Goal: Task Accomplishment & Management: Use online tool/utility

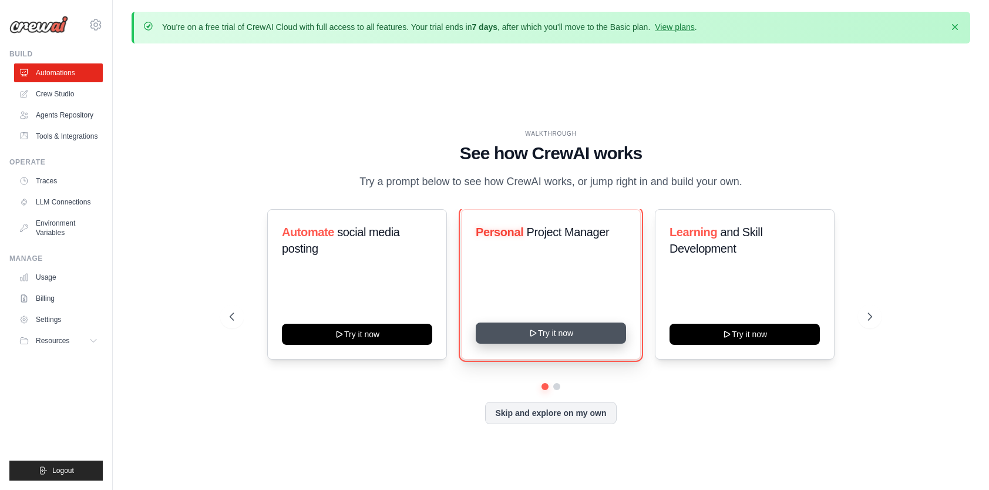
click at [544, 344] on button "Try it now" at bounding box center [551, 332] width 150 height 21
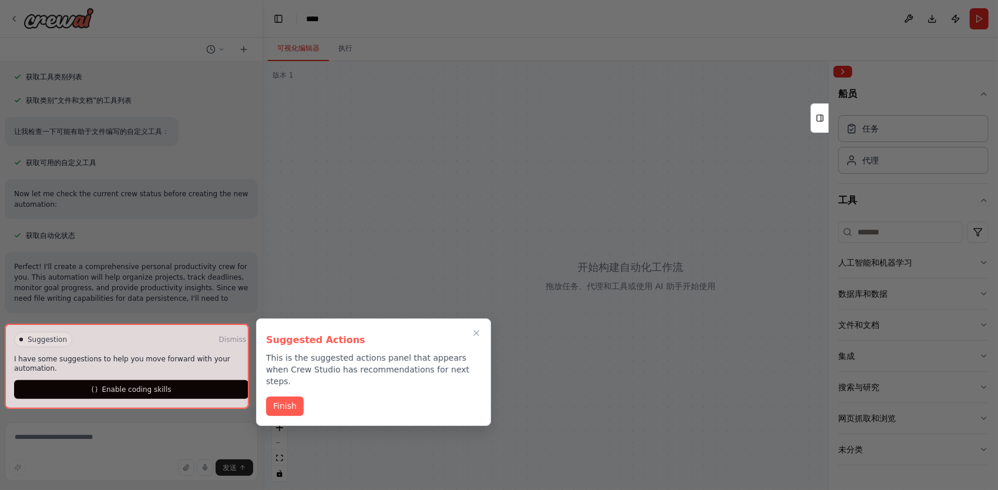
scroll to position [318, 0]
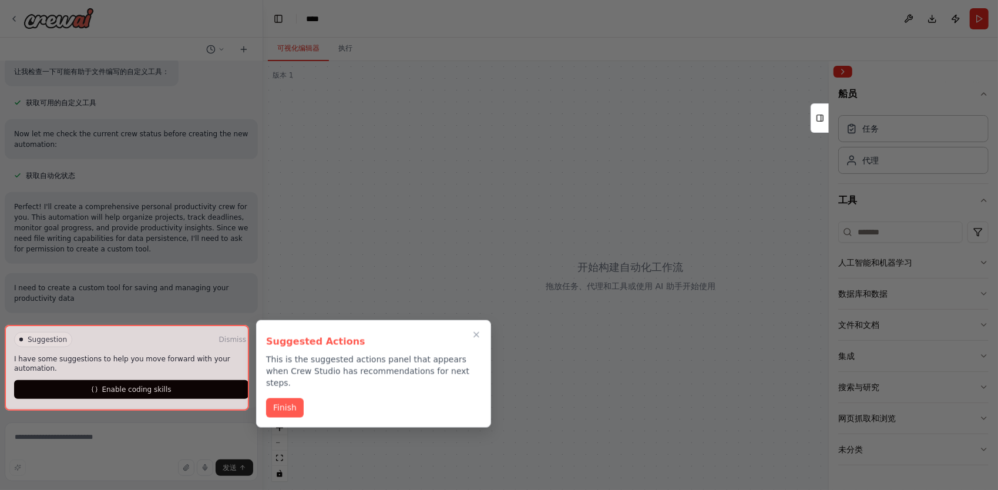
click at [134, 391] on div at bounding box center [127, 367] width 244 height 85
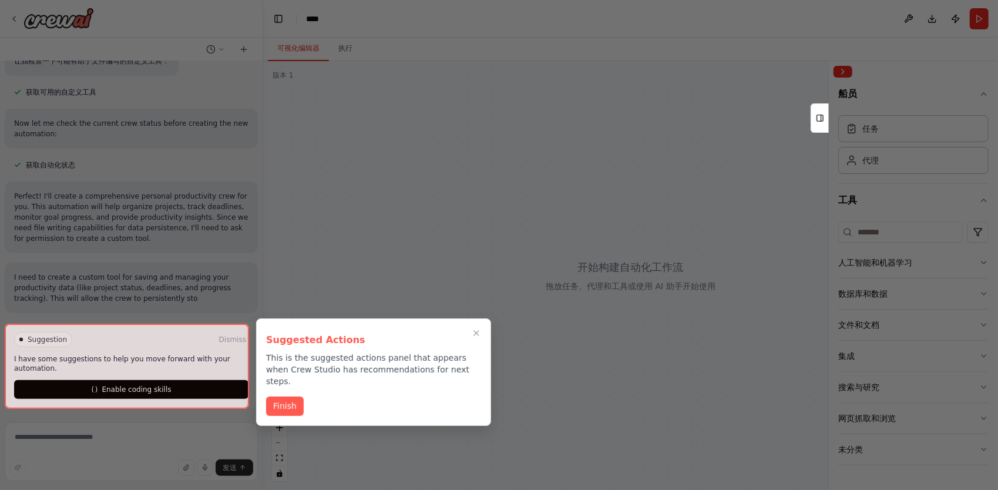
click at [141, 391] on div at bounding box center [127, 366] width 244 height 85
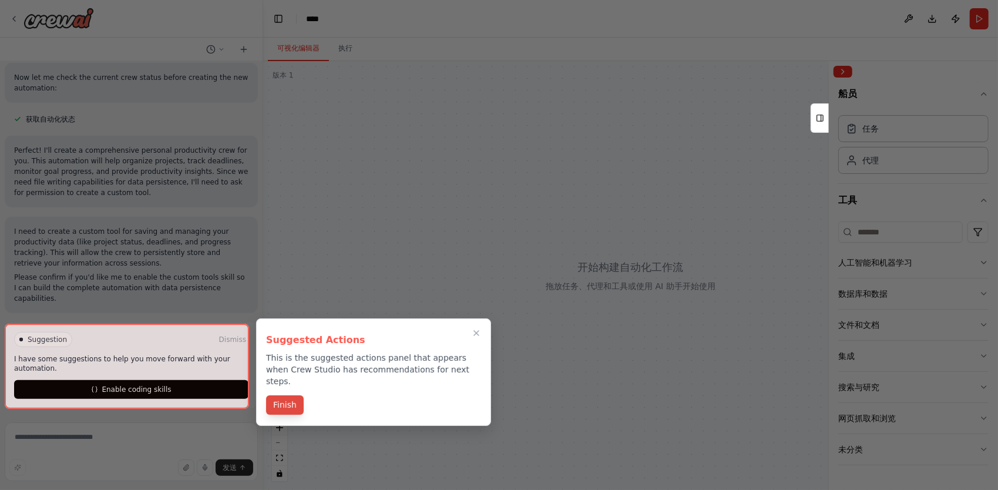
scroll to position [413, 0]
click at [295, 396] on button "Finish" at bounding box center [285, 404] width 38 height 19
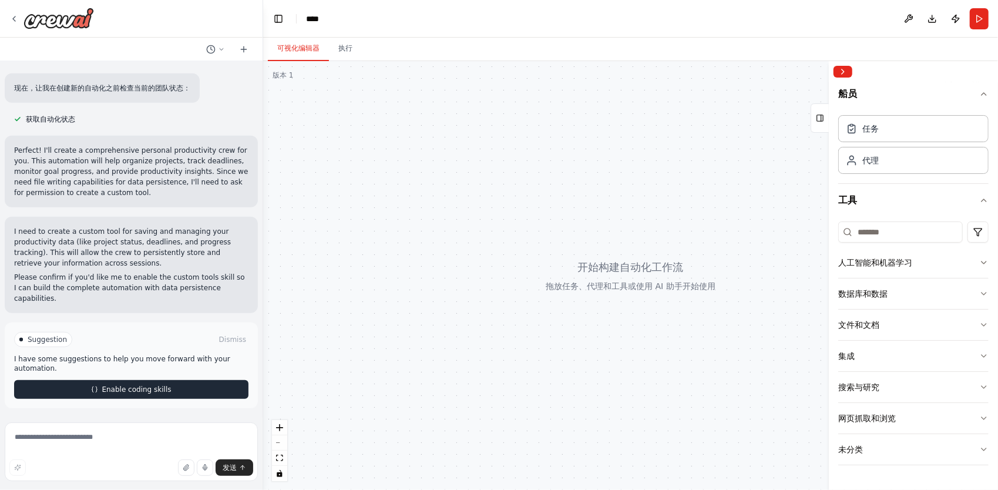
scroll to position [403, 0]
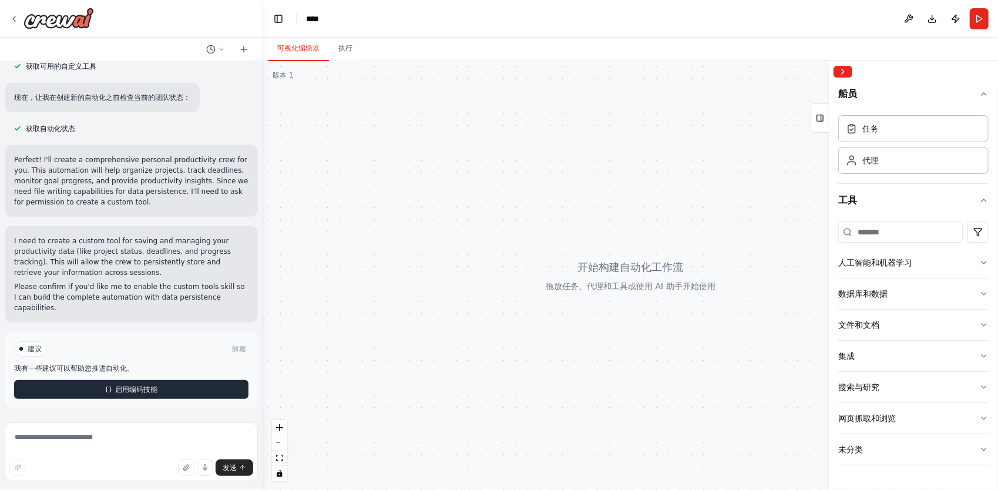
click at [177, 395] on button "启用编码技能" at bounding box center [131, 389] width 234 height 19
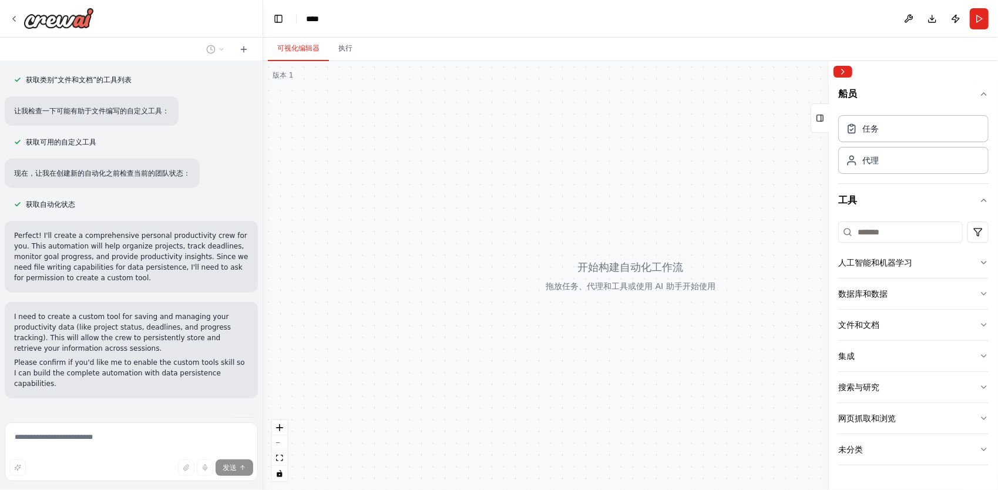
scroll to position [364, 0]
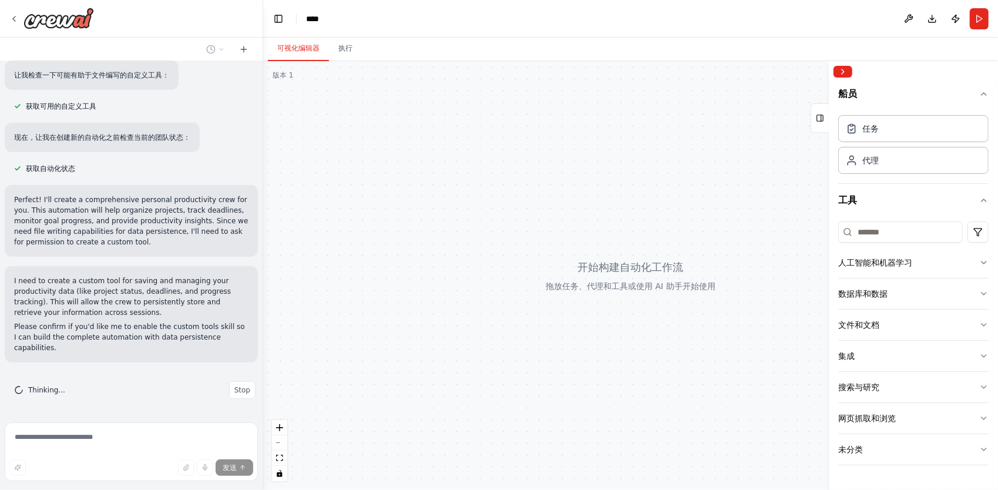
drag, startPoint x: 510, startPoint y: 223, endPoint x: 467, endPoint y: 233, distance: 43.4
click at [467, 233] on div at bounding box center [630, 275] width 735 height 429
click at [954, 22] on button "Publish" at bounding box center [955, 18] width 19 height 21
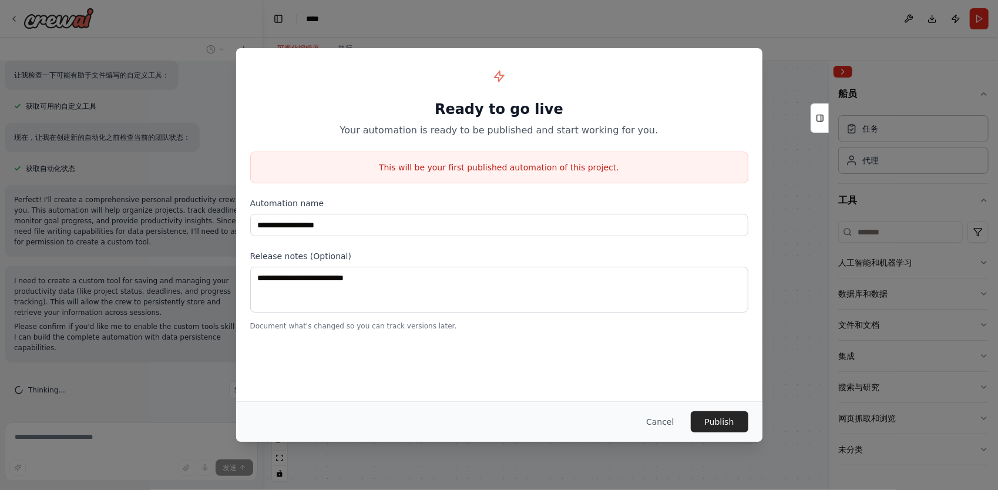
click at [770, 137] on div "**********" at bounding box center [499, 245] width 998 height 490
click at [658, 418] on button "Cancel" at bounding box center [660, 421] width 46 height 21
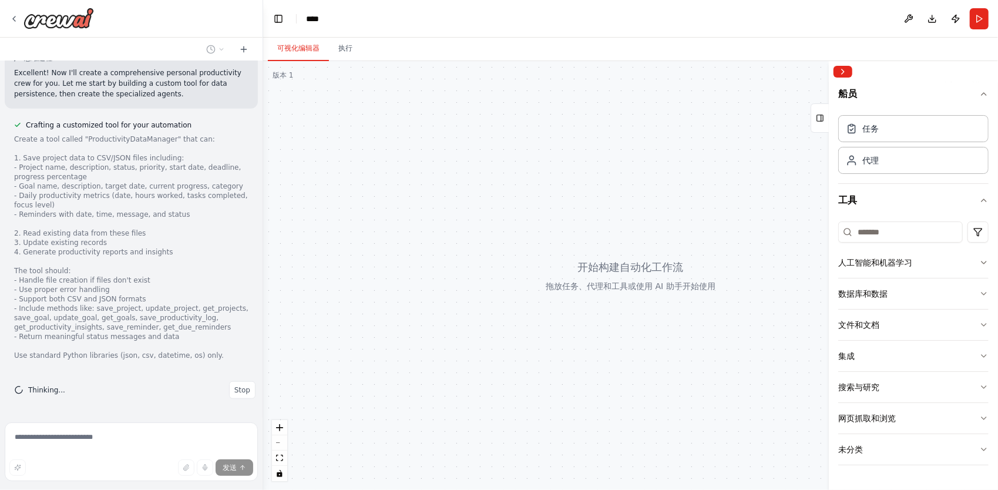
scroll to position [694, 0]
click at [933, 262] on button "人工智能和机器学习" at bounding box center [913, 262] width 150 height 31
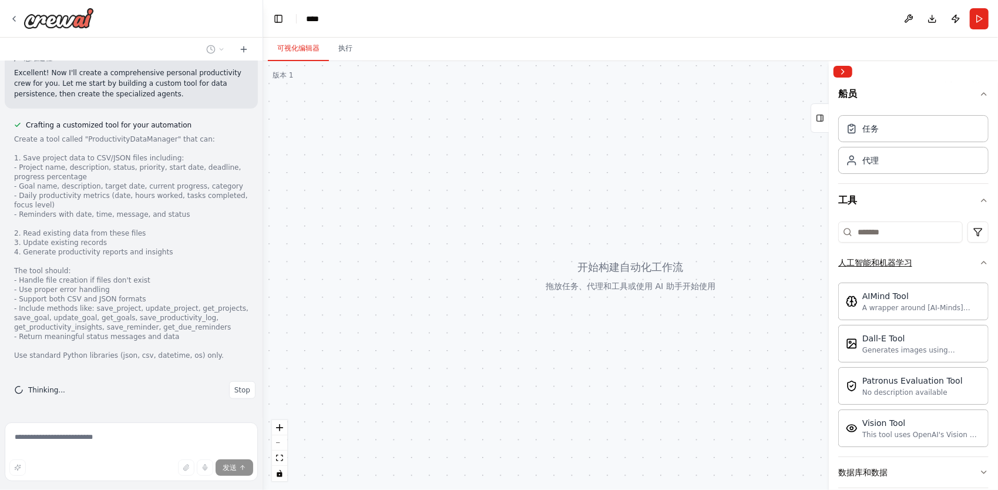
scroll to position [59, 0]
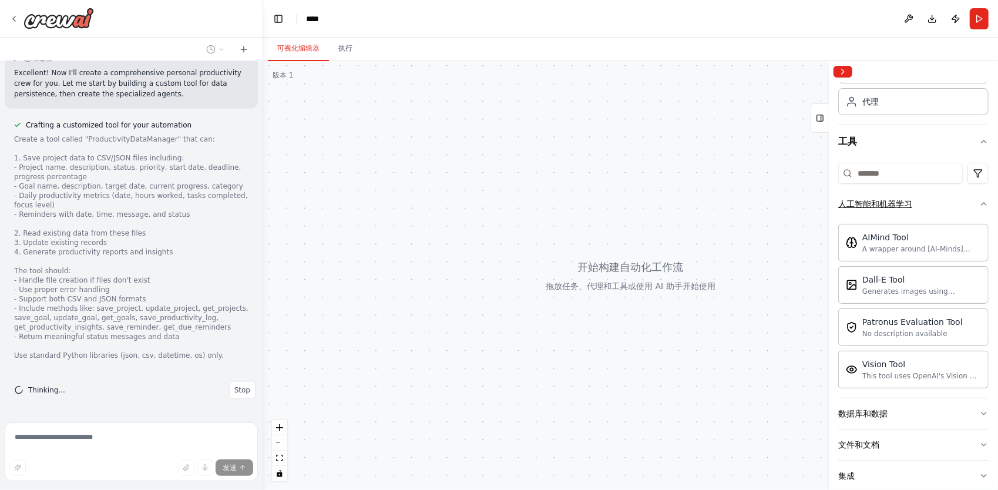
click at [948, 213] on button "人工智能和机器学习" at bounding box center [913, 204] width 150 height 31
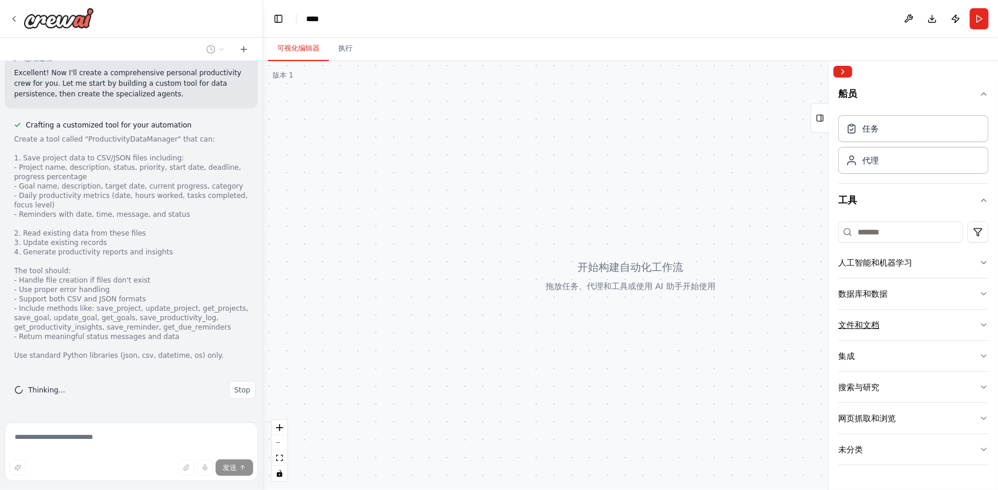
click at [936, 315] on button "文件和文档" at bounding box center [913, 325] width 150 height 31
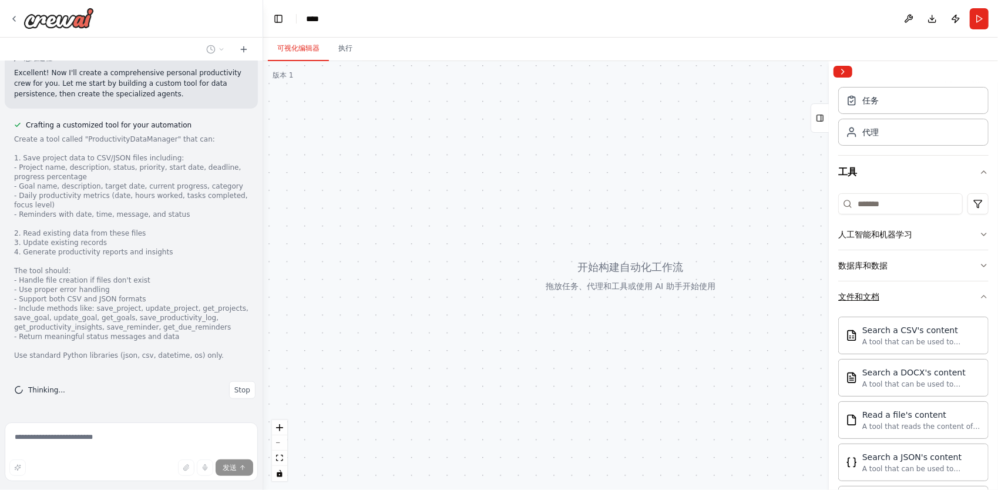
scroll to position [176, 0]
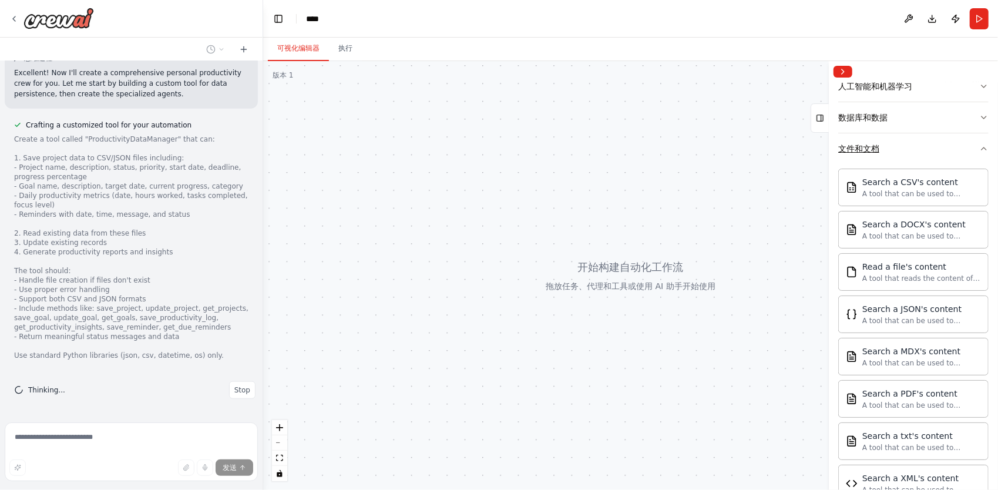
click at [950, 154] on button "文件和文档" at bounding box center [913, 148] width 150 height 31
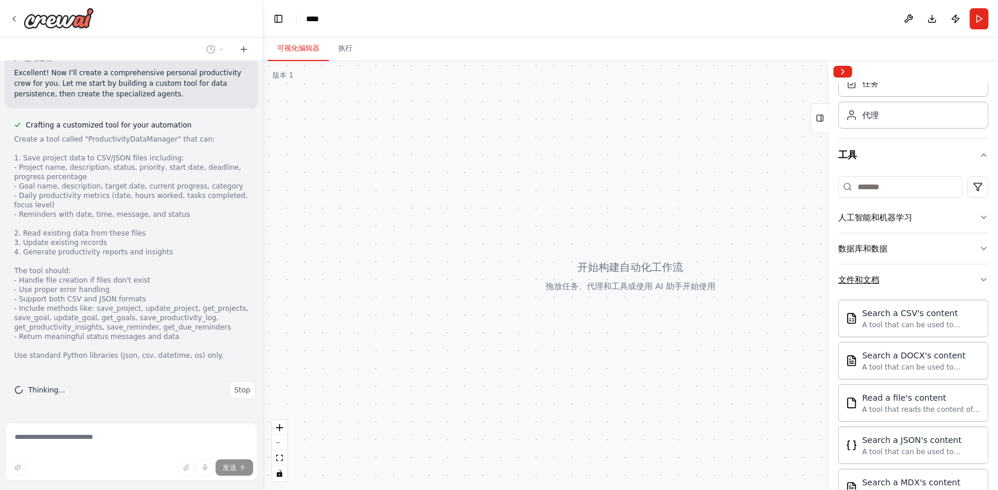
scroll to position [0, 0]
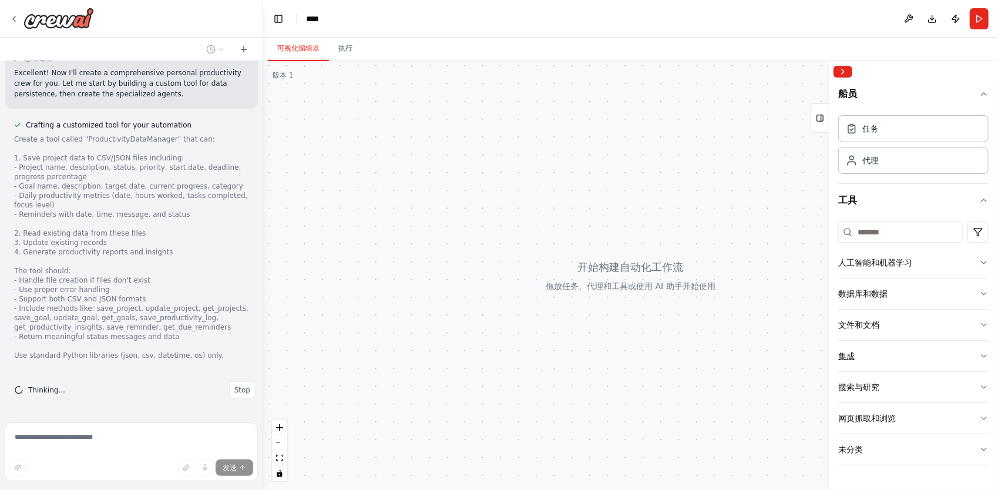
click at [936, 347] on button "集成" at bounding box center [913, 356] width 150 height 31
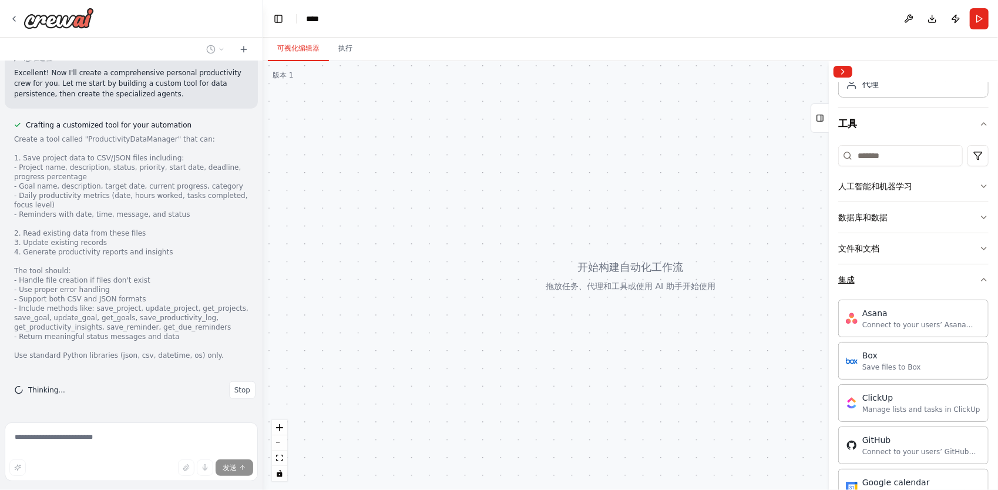
scroll to position [176, 0]
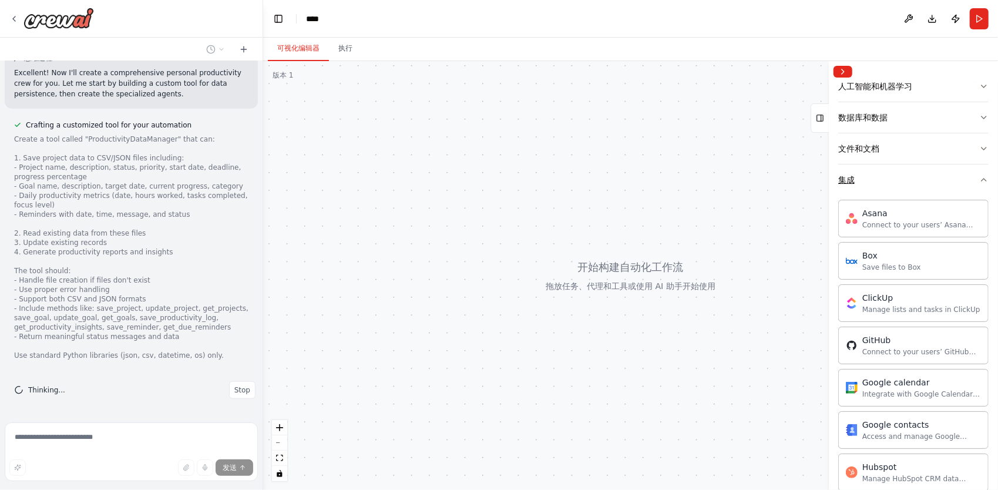
click at [925, 178] on button "集成" at bounding box center [913, 179] width 150 height 31
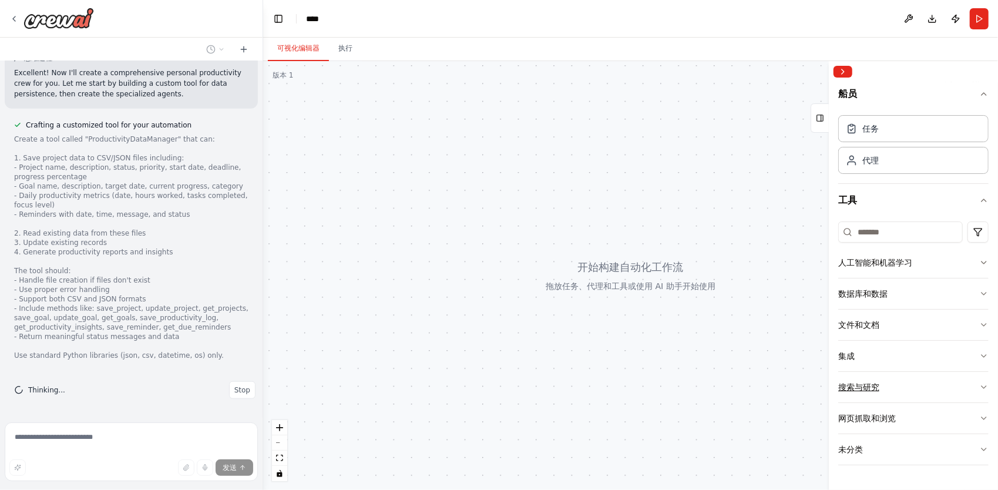
click at [898, 388] on button "搜索与研究" at bounding box center [913, 387] width 150 height 31
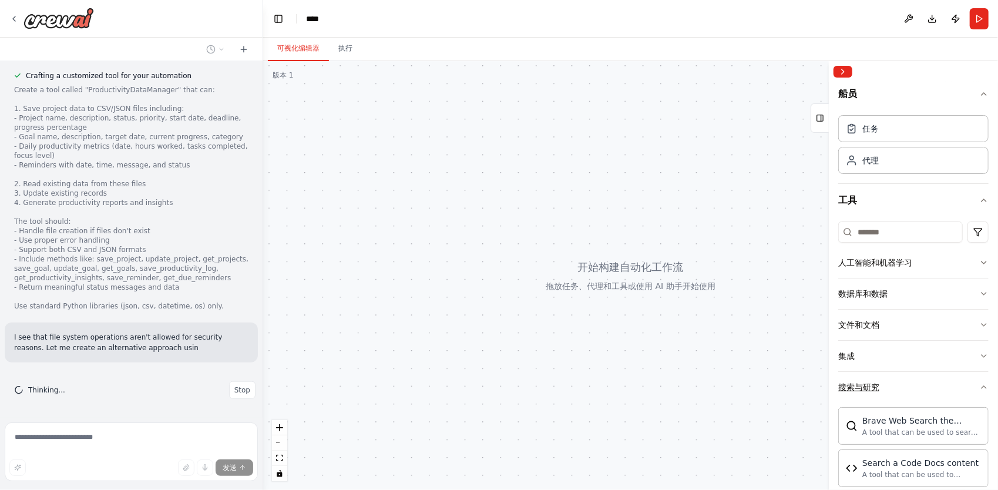
click at [902, 383] on button "搜索与研究" at bounding box center [913, 387] width 150 height 31
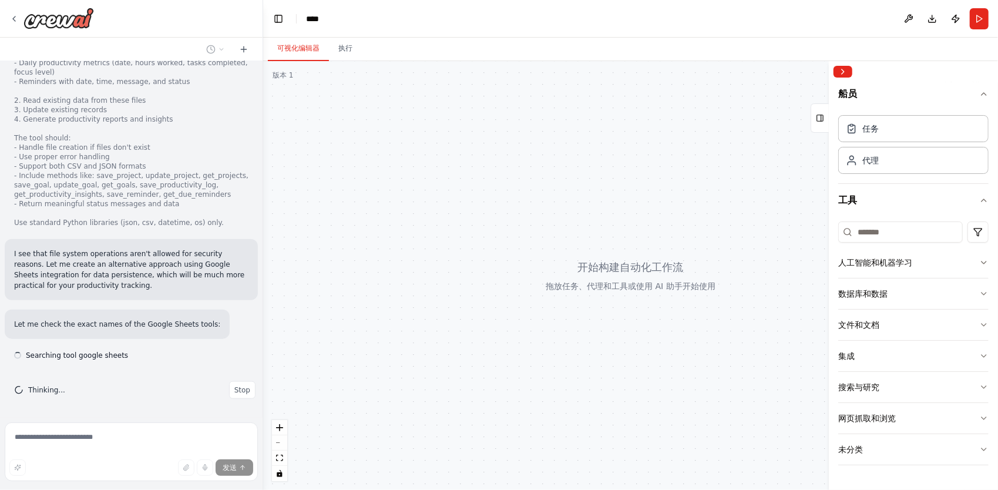
scroll to position [826, 0]
click at [919, 421] on button "网页抓取和浏览" at bounding box center [913, 418] width 150 height 31
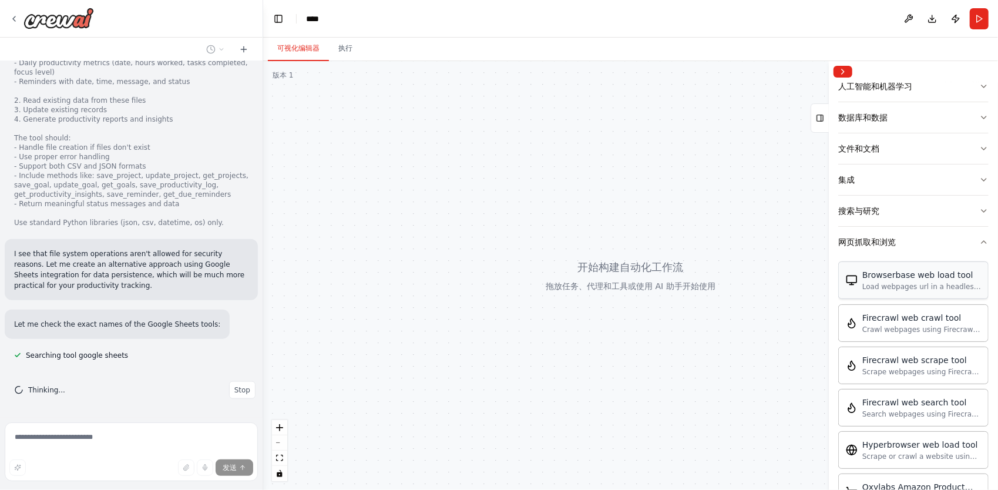
scroll to position [839, 0]
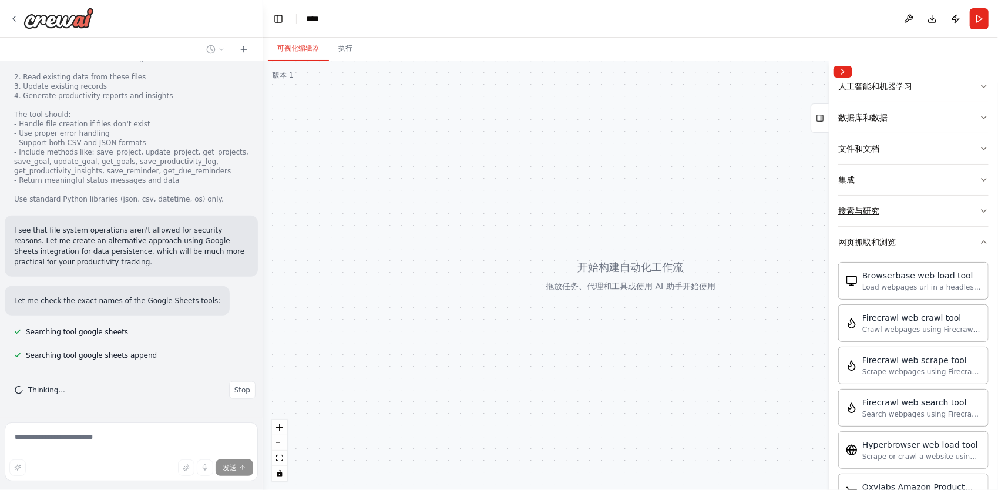
click at [921, 216] on button "搜索与研究" at bounding box center [913, 211] width 150 height 31
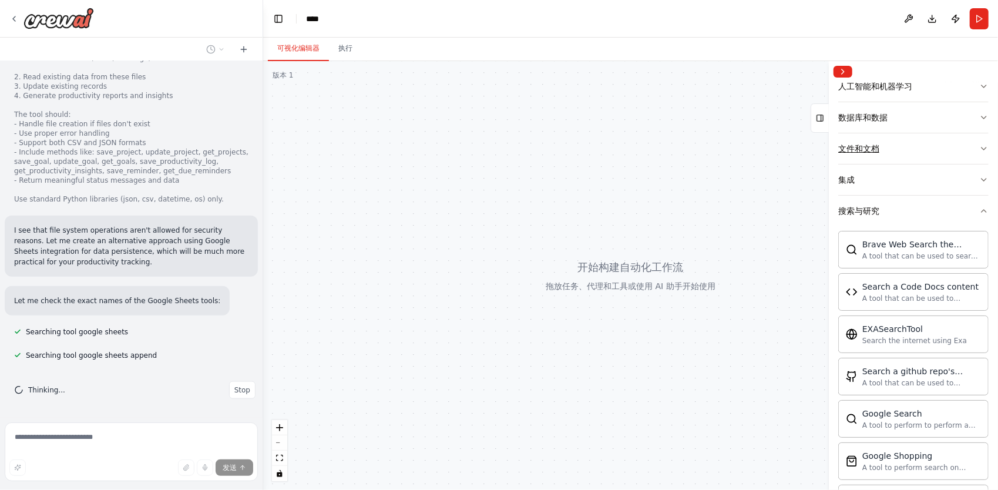
click at [921, 140] on button "文件和文档" at bounding box center [913, 148] width 150 height 31
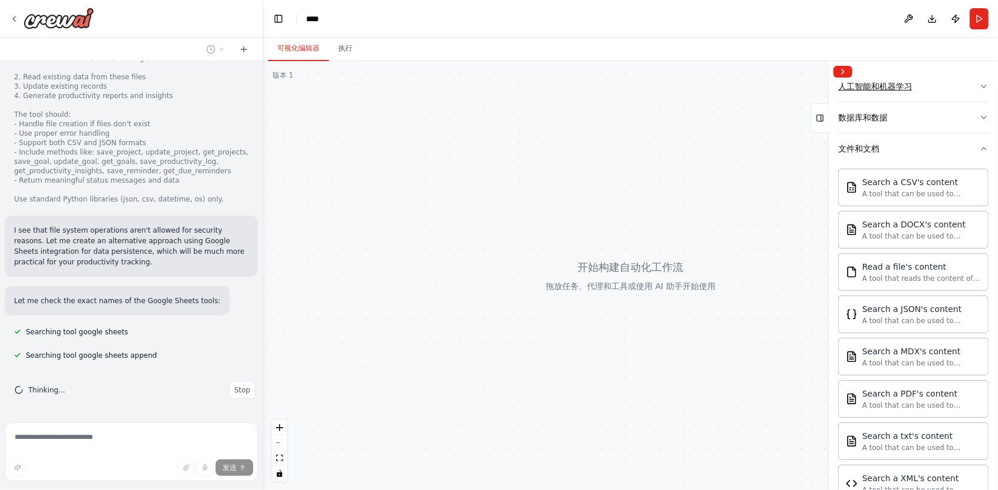
click at [917, 96] on button "人工智能和机器学习" at bounding box center [913, 86] width 150 height 31
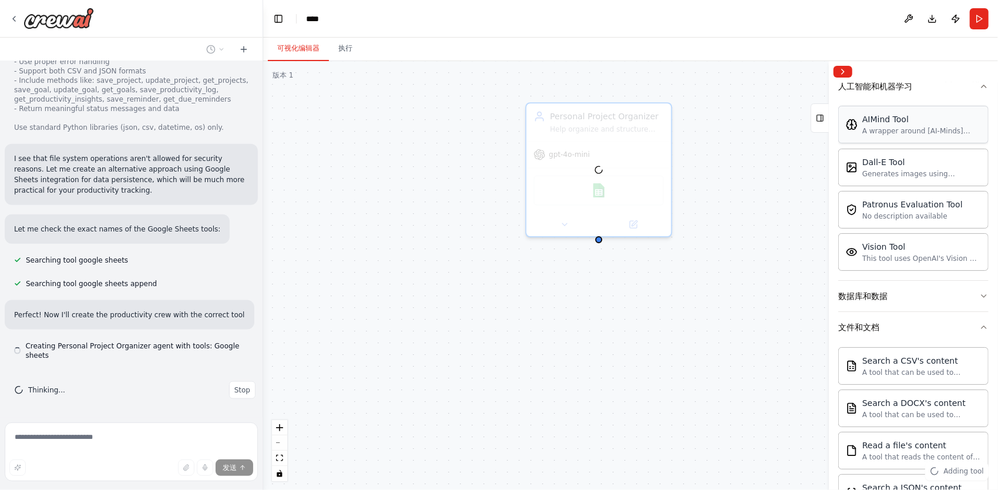
scroll to position [921, 0]
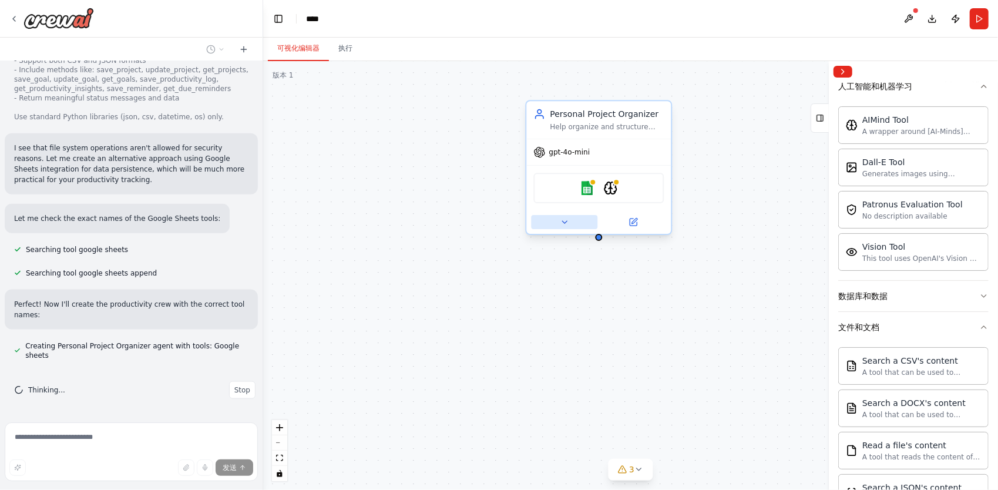
click at [566, 223] on icon at bounding box center [564, 221] width 9 height 9
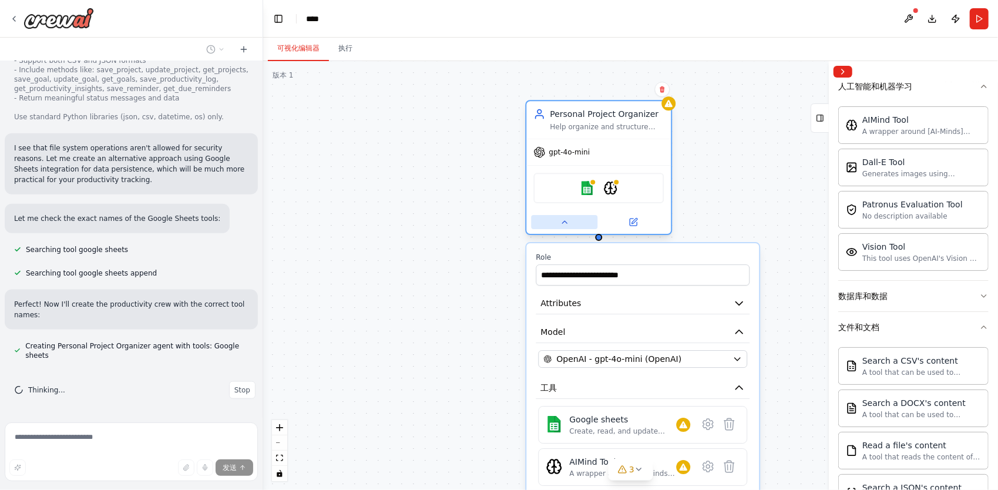
click at [566, 223] on icon at bounding box center [564, 222] width 5 height 2
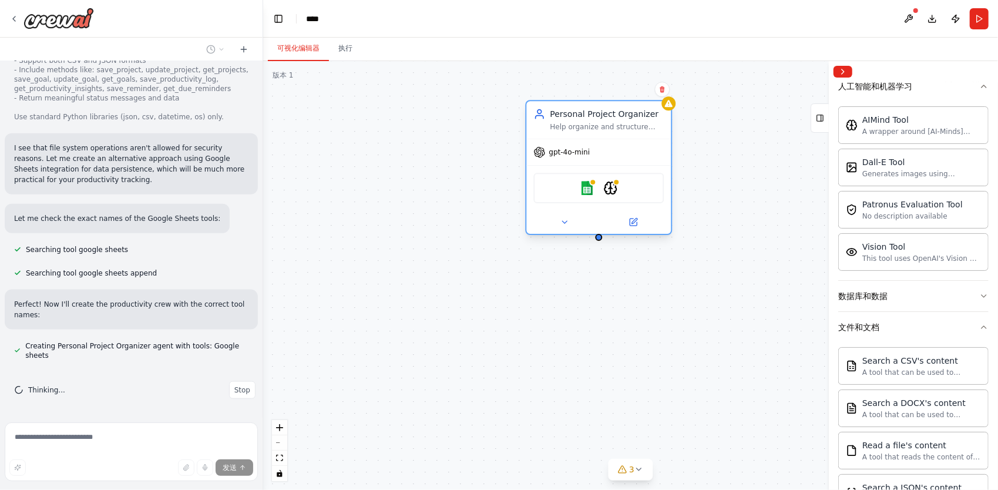
scroll to position [954, 0]
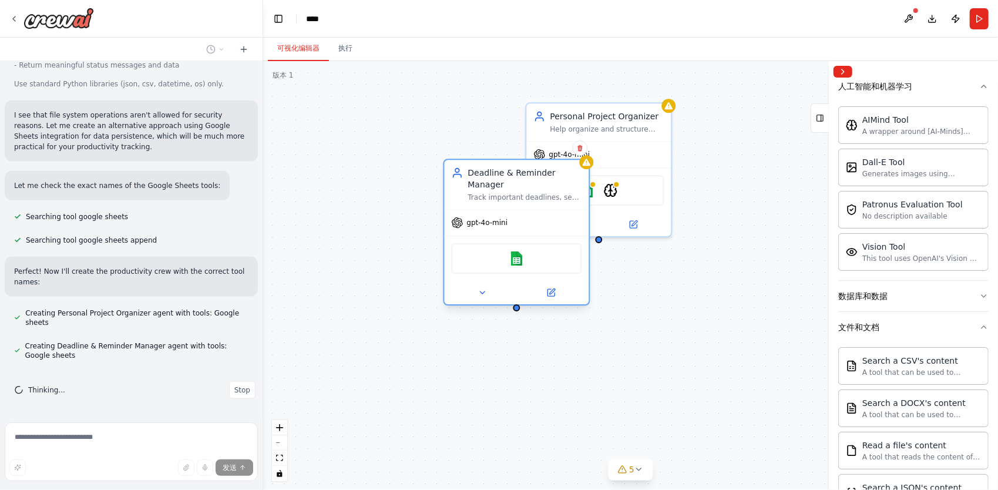
drag, startPoint x: 734, startPoint y: 121, endPoint x: 465, endPoint y: 184, distance: 276.4
click at [465, 184] on div "Deadline & Reminder Manager Track important deadlines, set up reminders, and en…" at bounding box center [516, 184] width 130 height 35
click at [581, 156] on div "Confirm" at bounding box center [580, 148] width 20 height 20
click at [580, 146] on icon at bounding box center [579, 147] width 7 height 7
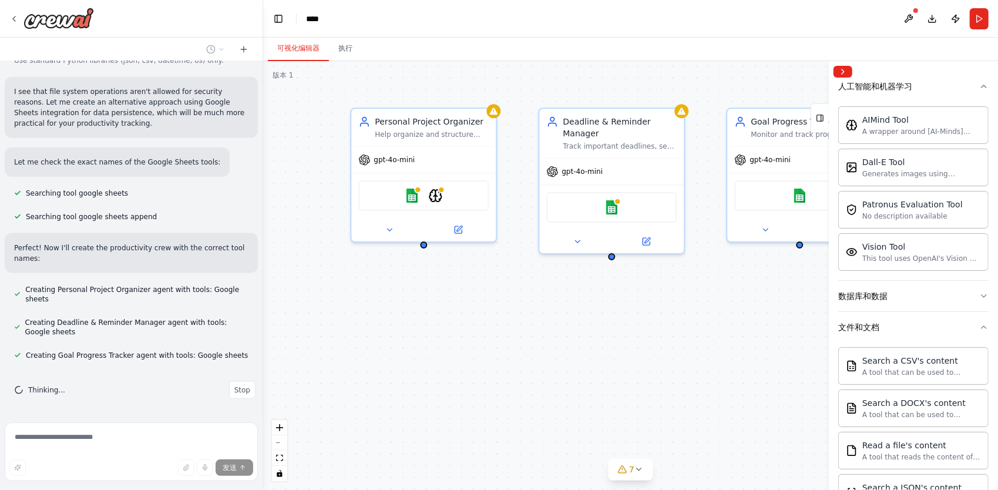
drag, startPoint x: 655, startPoint y: 285, endPoint x: 471, endPoint y: 291, distance: 183.9
click at [471, 291] on div "Personal Project Organizer Help organize and structure personal projects by cre…" at bounding box center [630, 275] width 735 height 429
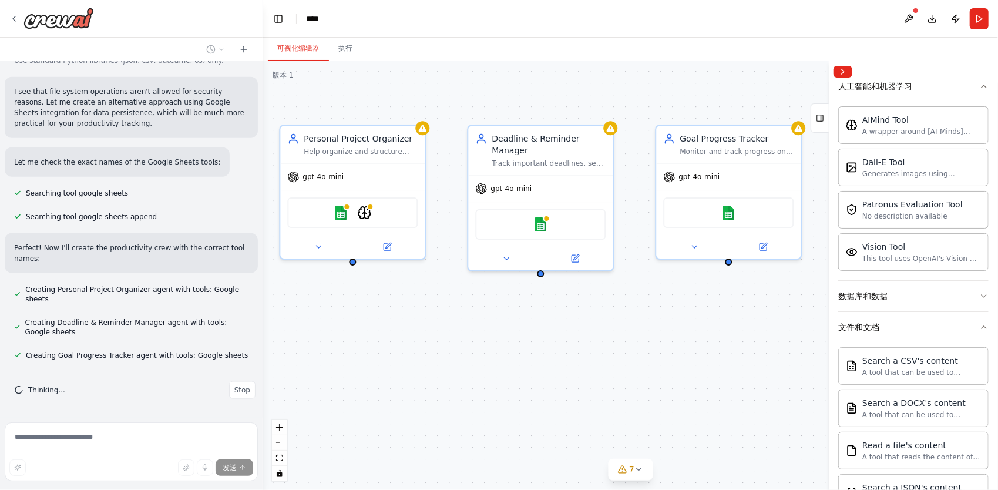
drag, startPoint x: 600, startPoint y: 319, endPoint x: 459, endPoint y: 349, distance: 144.0
click at [461, 349] on div "Personal Project Organizer Help organize and structure personal projects by cre…" at bounding box center [630, 275] width 735 height 429
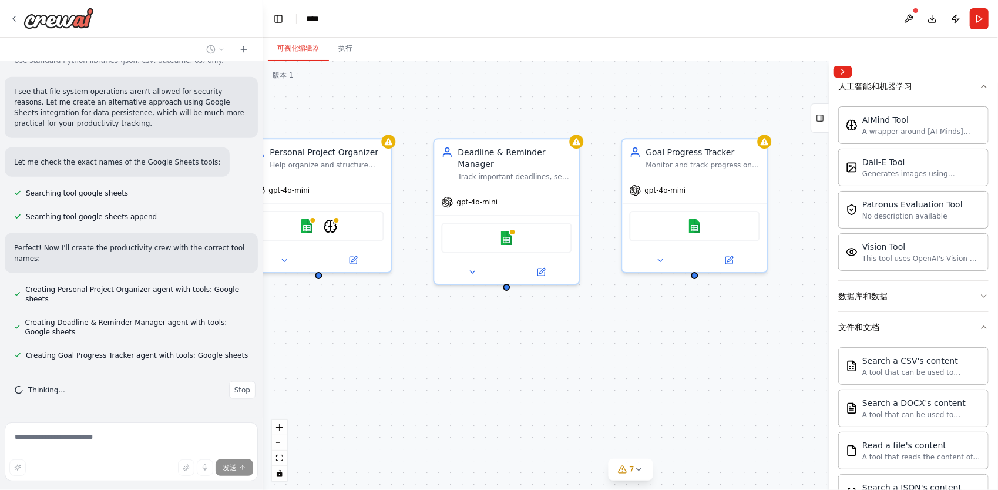
drag, startPoint x: 512, startPoint y: 351, endPoint x: 558, endPoint y: 351, distance: 45.8
click at [558, 351] on div "Personal Project Organizer Help organize and structure personal projects by cre…" at bounding box center [630, 275] width 735 height 429
drag, startPoint x: 559, startPoint y: 351, endPoint x: 584, endPoint y: 349, distance: 25.4
click at [584, 349] on div "Personal Project Organizer Help organize and structure personal projects by cre…" at bounding box center [630, 275] width 735 height 429
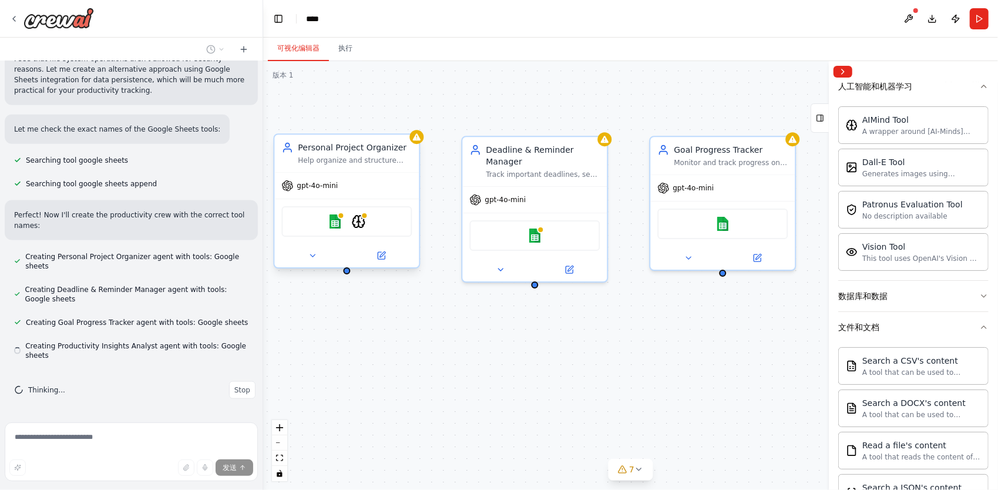
scroll to position [1011, 0]
click at [569, 196] on div "gpt-4o-mini" at bounding box center [534, 197] width 144 height 26
click at [382, 182] on div "gpt-4o-mini" at bounding box center [346, 186] width 144 height 26
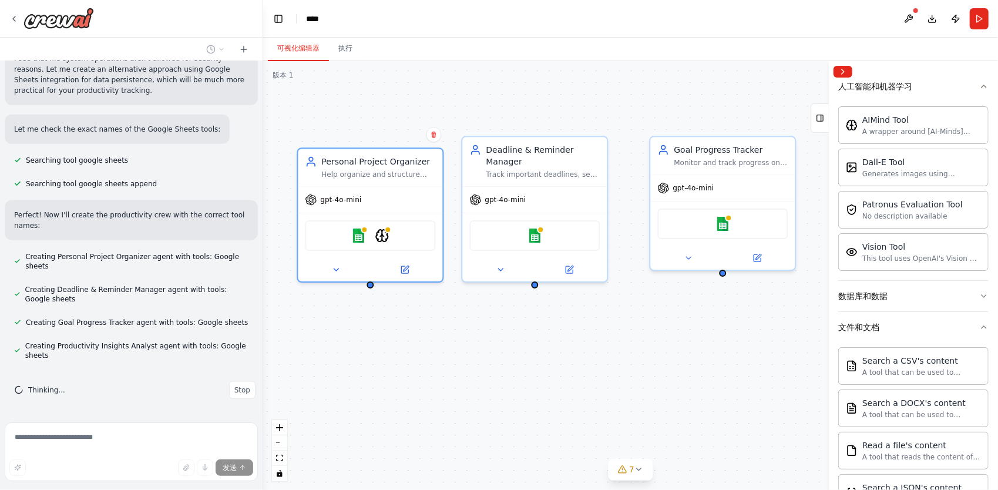
drag, startPoint x: 419, startPoint y: 199, endPoint x: 421, endPoint y: 213, distance: 14.1
click at [421, 213] on div "Personal Project Organizer Help organize and structure personal projects by cre…" at bounding box center [630, 275] width 735 height 429
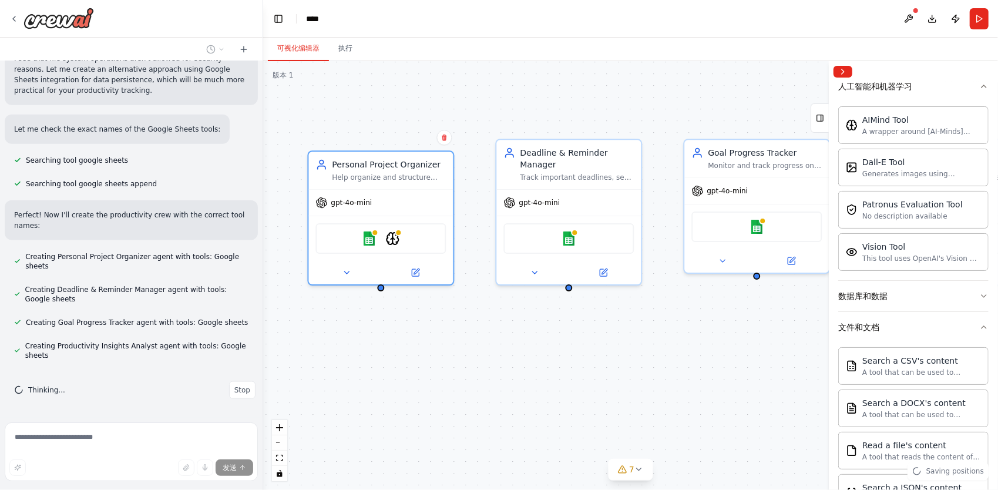
drag, startPoint x: 349, startPoint y: 292, endPoint x: 379, endPoint y: 294, distance: 30.6
click at [379, 294] on div "Personal Project Organizer Help organize and structure personal projects by cre…" at bounding box center [630, 275] width 735 height 429
click at [377, 290] on div "Personal Project Organizer Help organize and structure personal projects by cre…" at bounding box center [630, 275] width 735 height 429
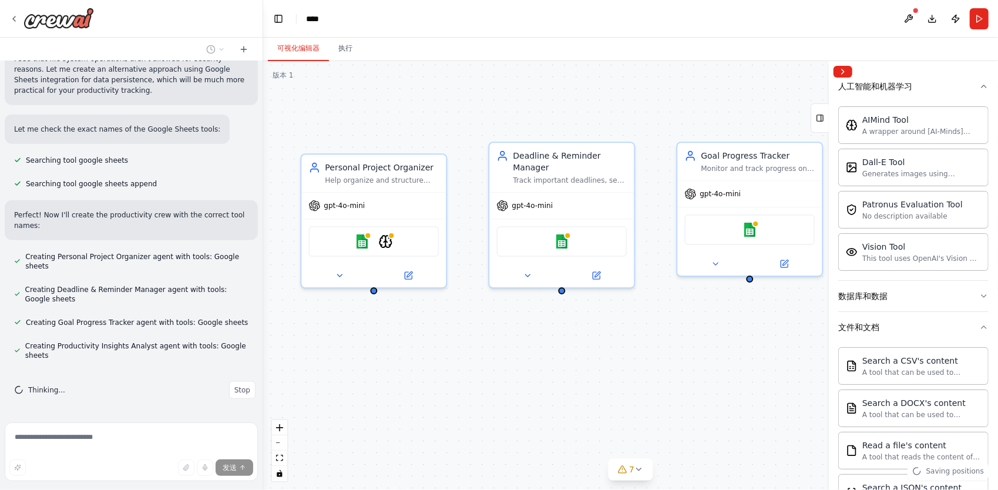
click at [375, 295] on div "Personal Project Organizer Help organize and structure personal projects by cre…" at bounding box center [630, 275] width 735 height 429
click at [369, 272] on button at bounding box center [339, 273] width 66 height 14
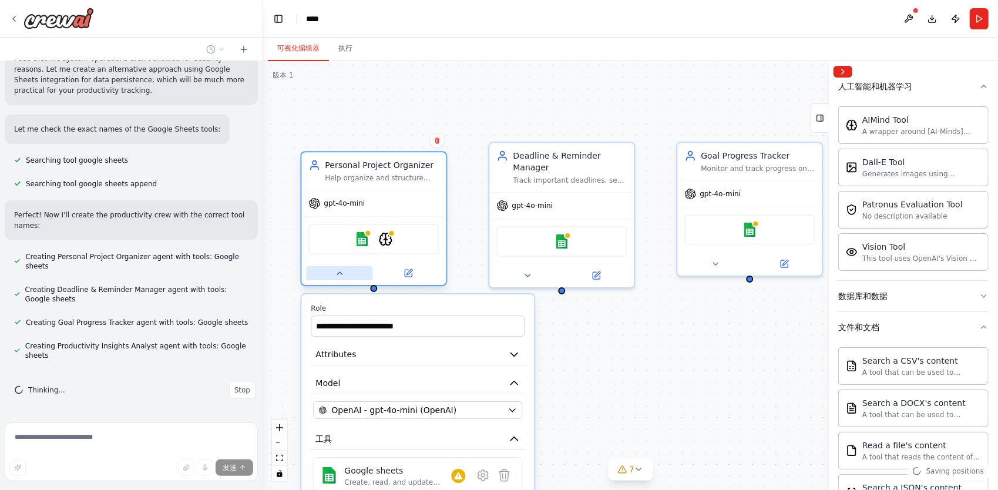
click at [366, 271] on button at bounding box center [339, 273] width 66 height 14
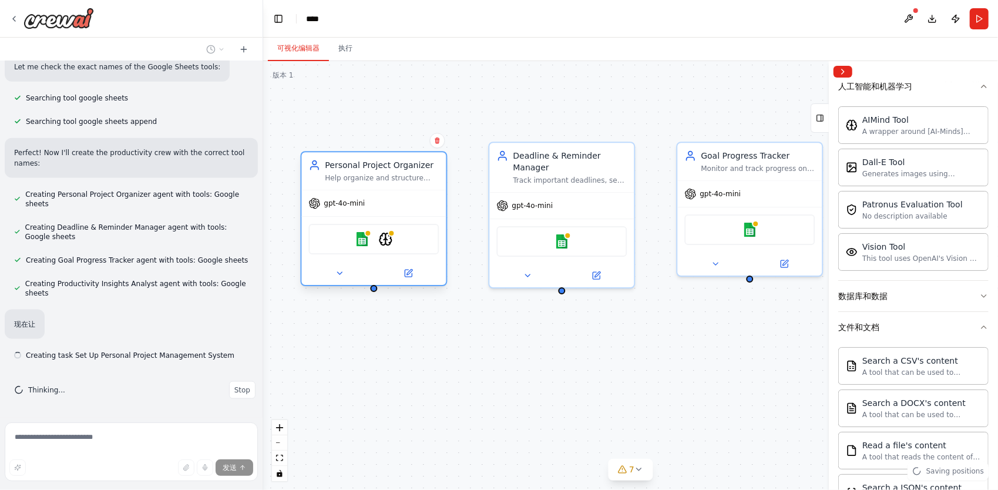
scroll to position [1062, 0]
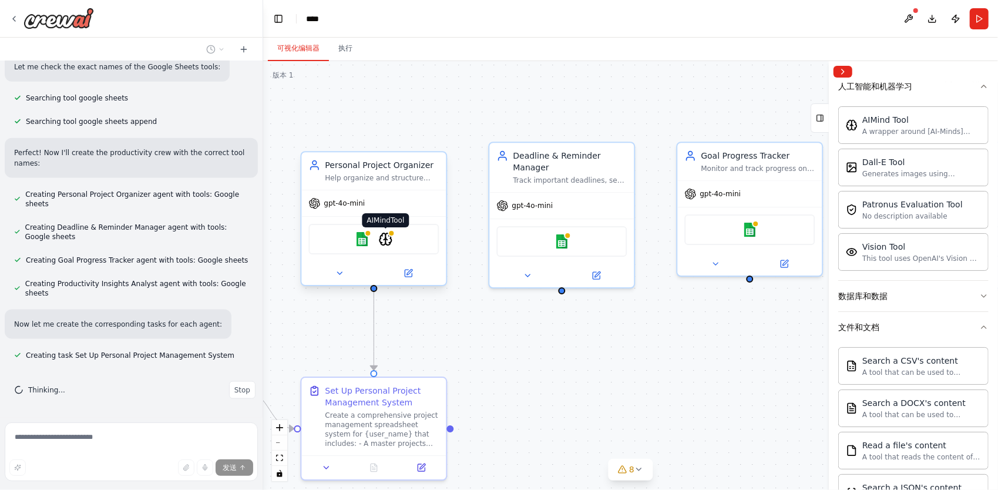
click at [385, 244] on img at bounding box center [385, 239] width 14 height 14
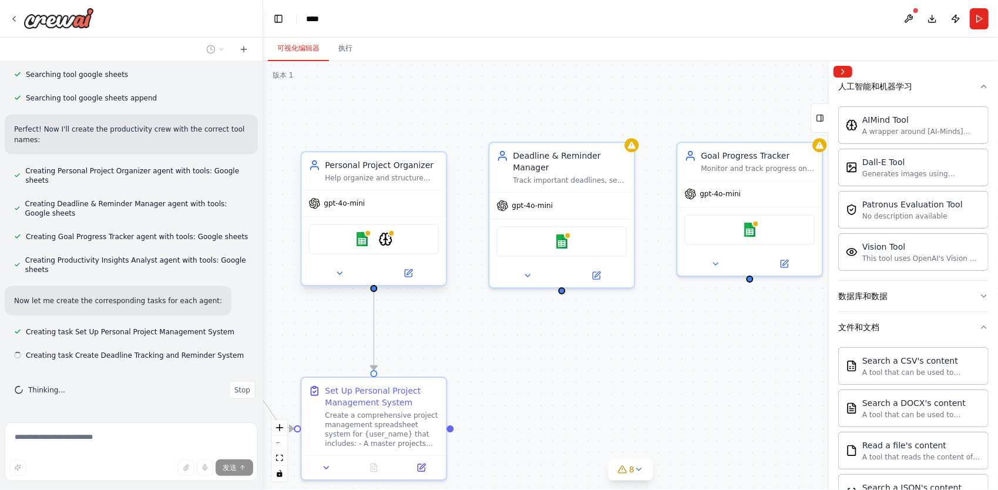
scroll to position [1086, 0]
click at [436, 327] on div ".deletable-edge-delete-btn { width: 20px; height: 20px; border: 0px solid #ffff…" at bounding box center [630, 275] width 735 height 429
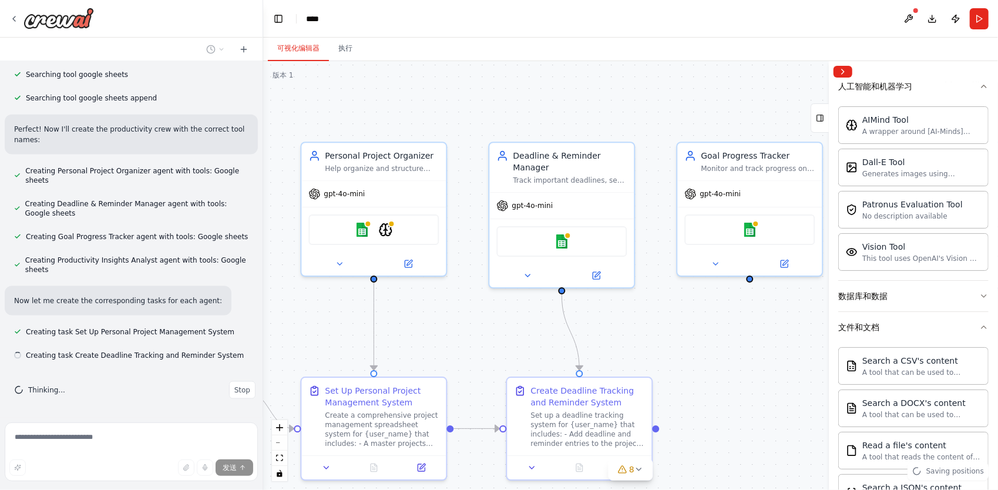
click at [658, 325] on div ".deletable-edge-delete-btn { width: 20px; height: 20px; border: 0px solid #ffff…" at bounding box center [630, 275] width 735 height 429
click at [725, 319] on div ".deletable-edge-delete-btn { width: 20px; height: 20px; border: 0px solid #ffff…" at bounding box center [630, 275] width 735 height 429
click at [462, 333] on div ".deletable-edge-delete-btn { width: 20px; height: 20px; border: 0px solid #ffff…" at bounding box center [630, 275] width 735 height 429
